Goal: Navigation & Orientation: Understand site structure

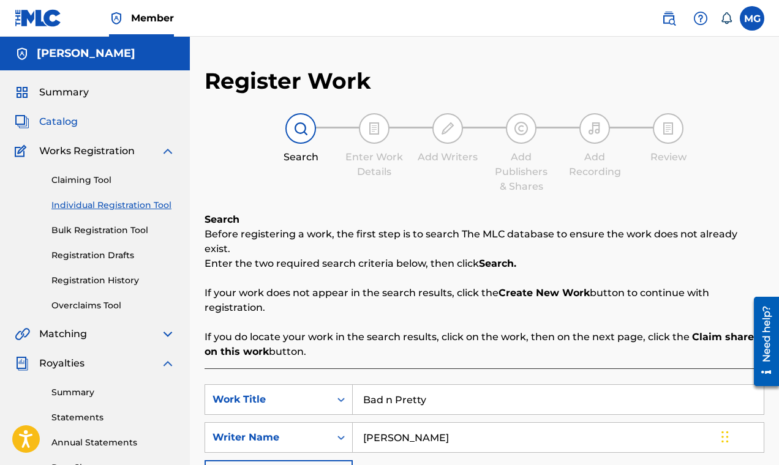
click at [65, 123] on span "Catalog" at bounding box center [58, 121] width 39 height 15
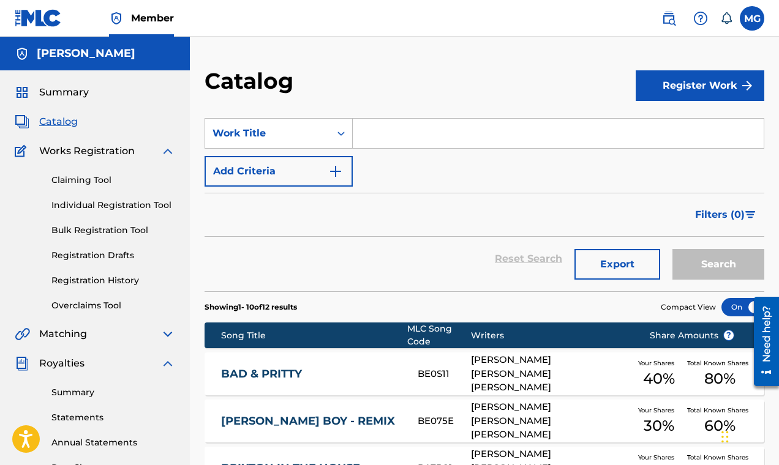
click at [167, 151] on img at bounding box center [167, 151] width 15 height 15
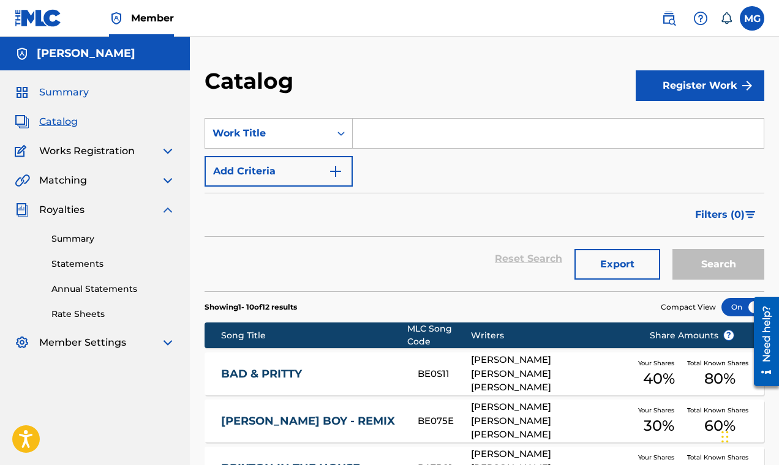
click at [67, 93] on span "Summary" at bounding box center [64, 92] width 50 height 15
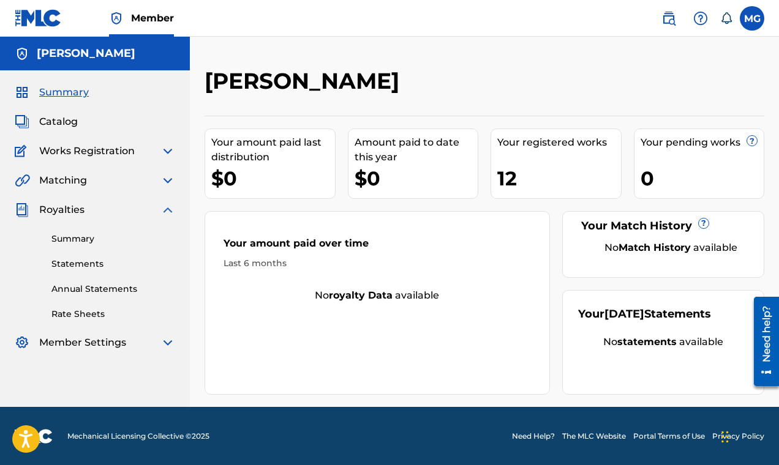
click at [167, 150] on img at bounding box center [167, 151] width 15 height 15
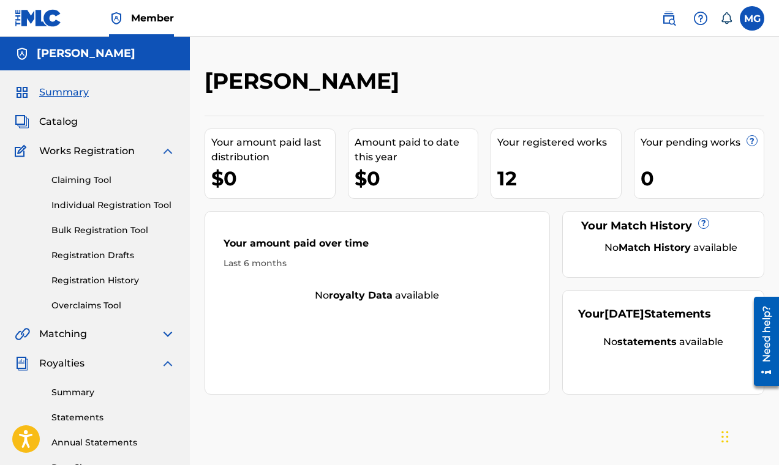
drag, startPoint x: 169, startPoint y: 140, endPoint x: 165, endPoint y: 147, distance: 8.5
click at [168, 140] on div "Summary Catalog Works Registration Claiming Tool Individual Registration Tool B…" at bounding box center [95, 294] width 190 height 448
click at [163, 154] on img at bounding box center [167, 151] width 15 height 15
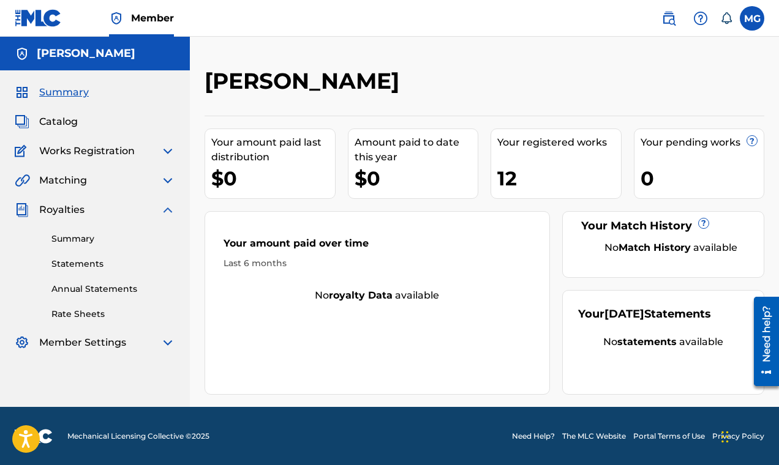
click at [166, 212] on img at bounding box center [167, 210] width 15 height 15
